Goal: Task Accomplishment & Management: Use online tool/utility

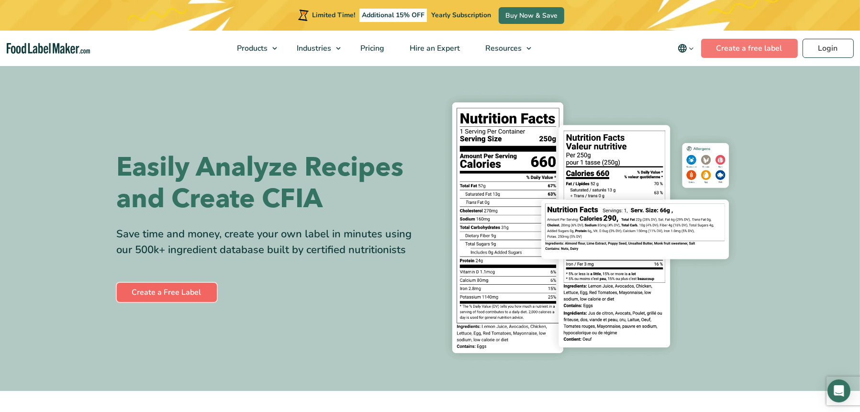
click at [184, 288] on link "Create a Free Label" at bounding box center [167, 292] width 100 height 19
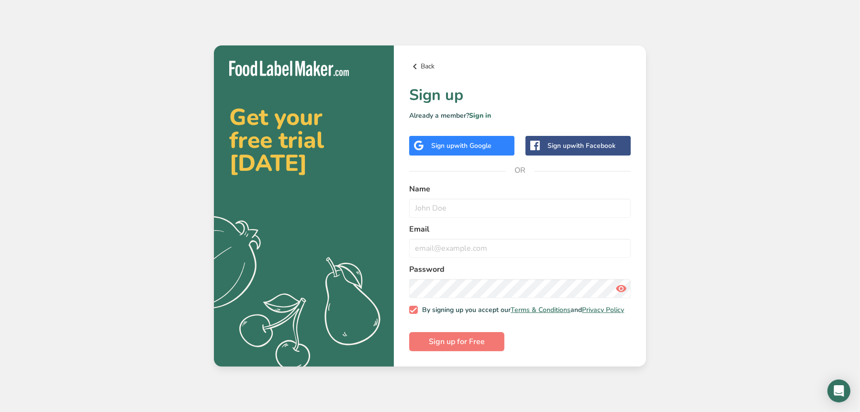
click at [424, 63] on link "Back" at bounding box center [519, 66] width 221 height 11
